Goal: Check status

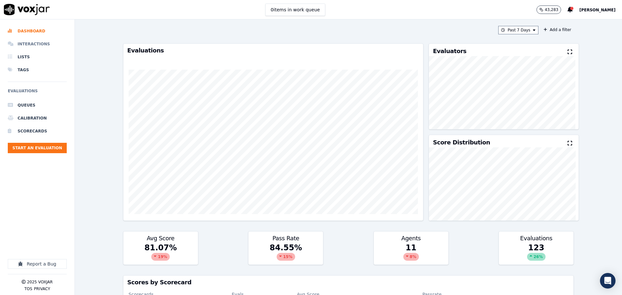
click at [37, 40] on li "Interactions" at bounding box center [37, 44] width 59 height 13
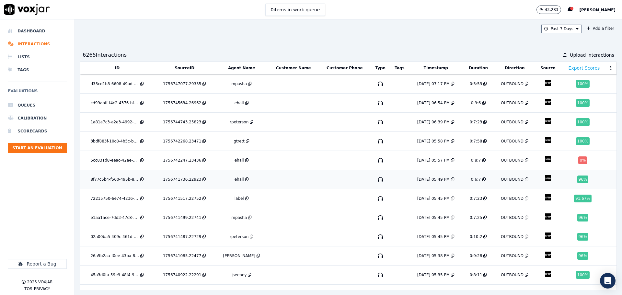
scroll to position [175, 0]
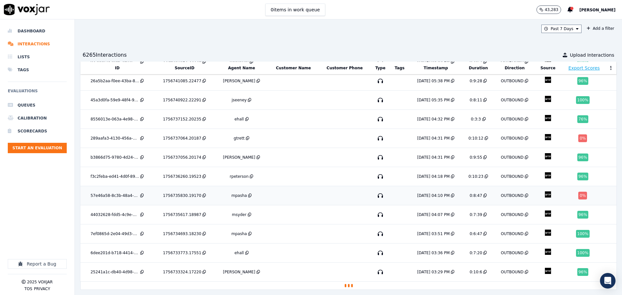
click at [323, 189] on td at bounding box center [345, 195] width 52 height 19
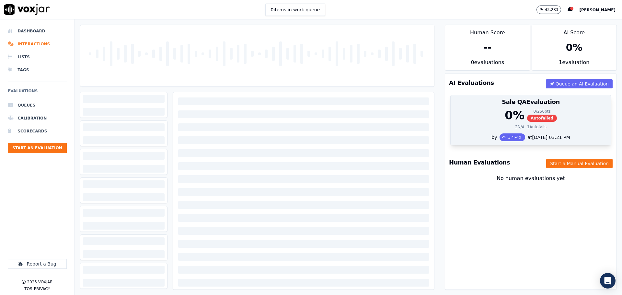
click at [476, 120] on div "0 % 0 / 250 pts Autofailed" at bounding box center [531, 115] width 153 height 13
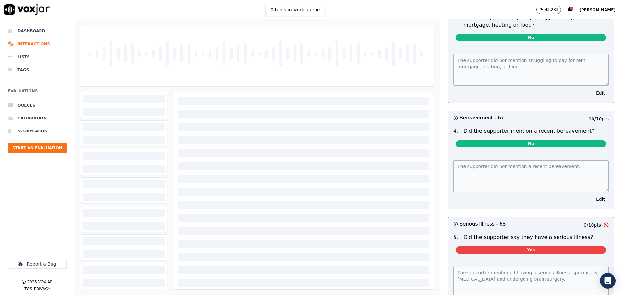
scroll to position [2102, 0]
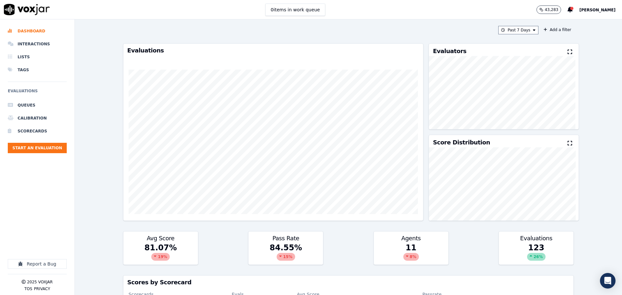
click at [596, 10] on span "[PERSON_NAME]" at bounding box center [597, 10] width 36 height 5
